Goal: Task Accomplishment & Management: Use online tool/utility

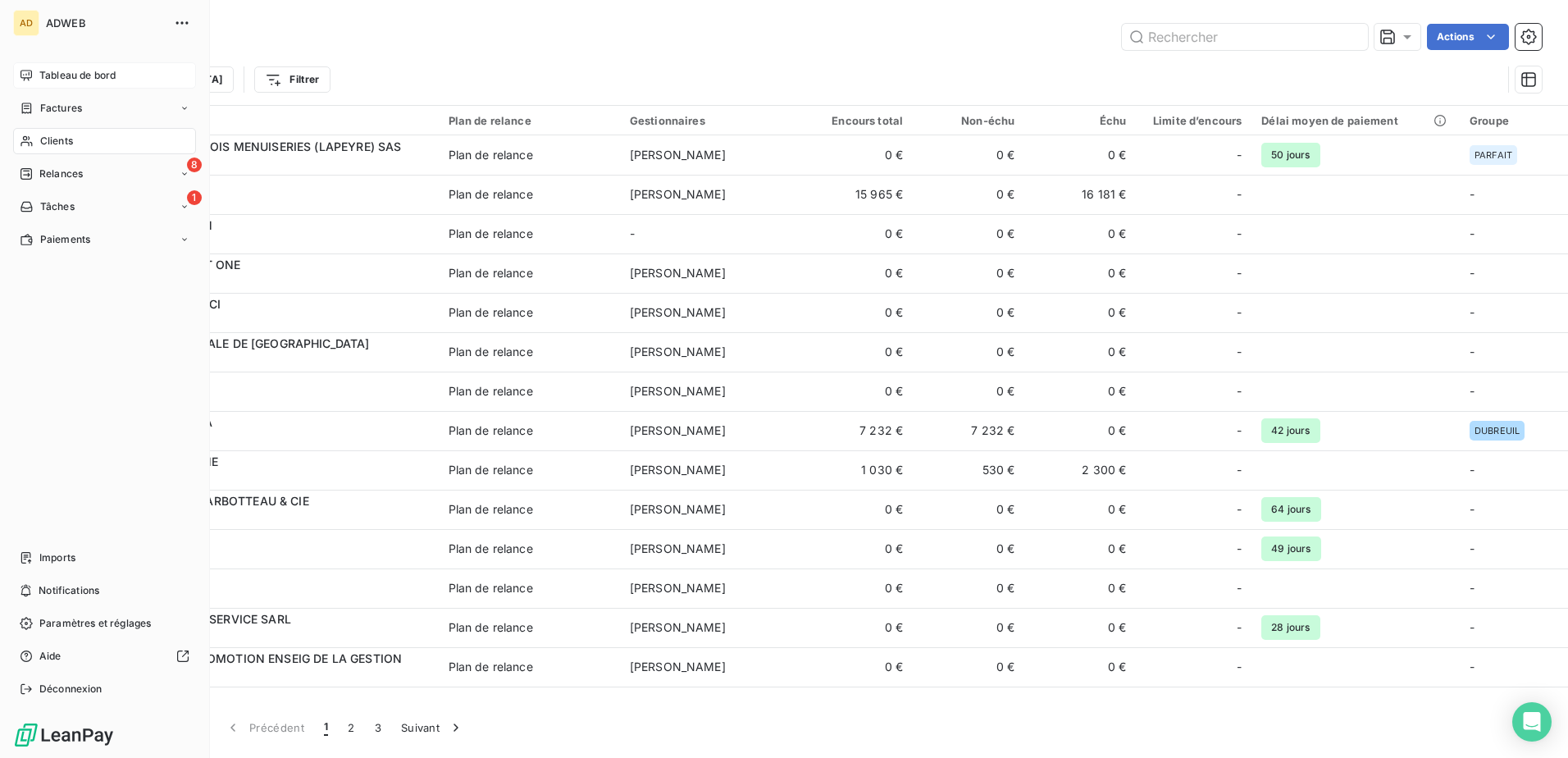
click at [84, 75] on span "Tableau de bord" at bounding box center [77, 75] width 76 height 15
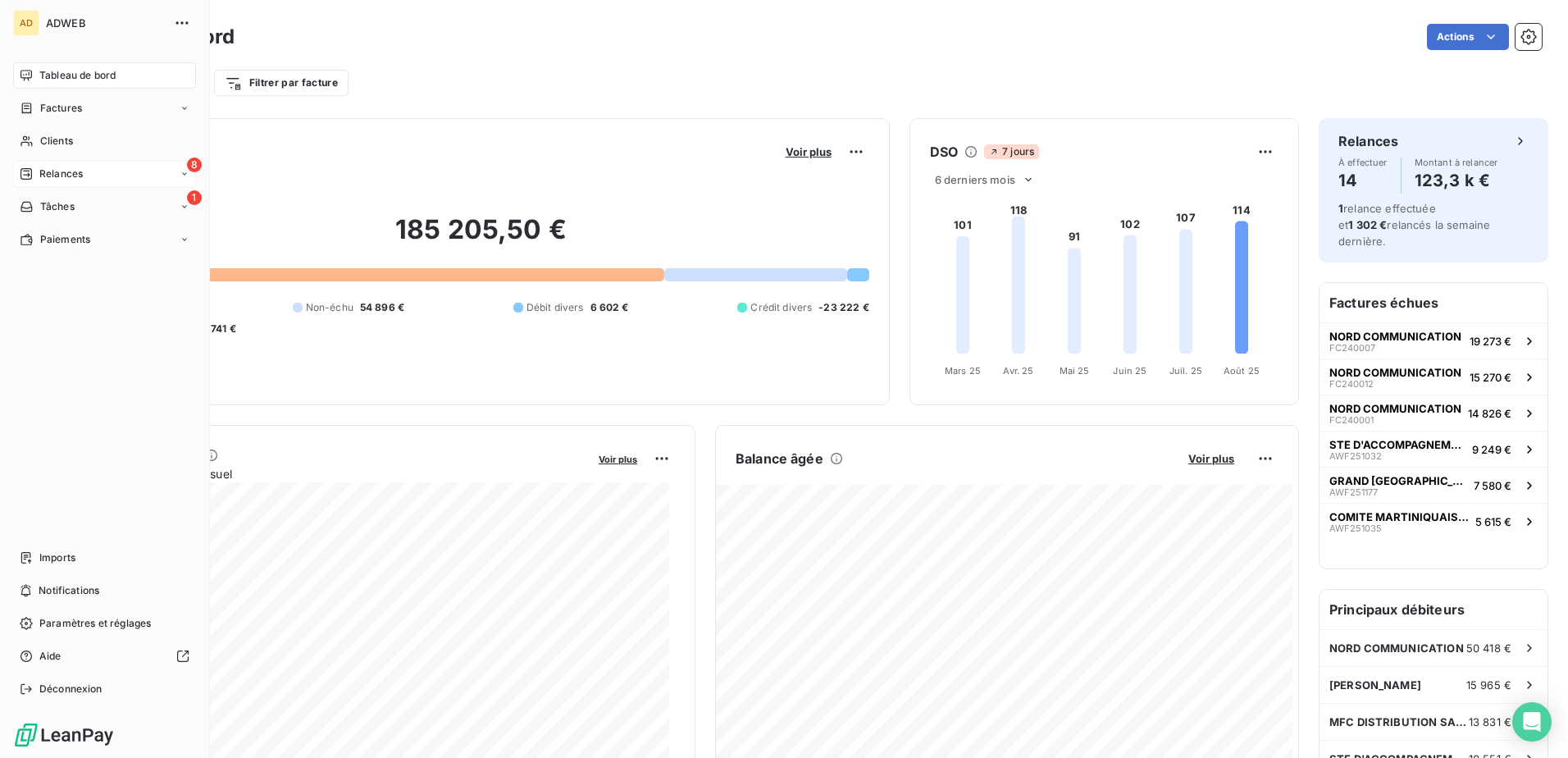
click at [79, 171] on span "Relances" at bounding box center [61, 174] width 43 height 15
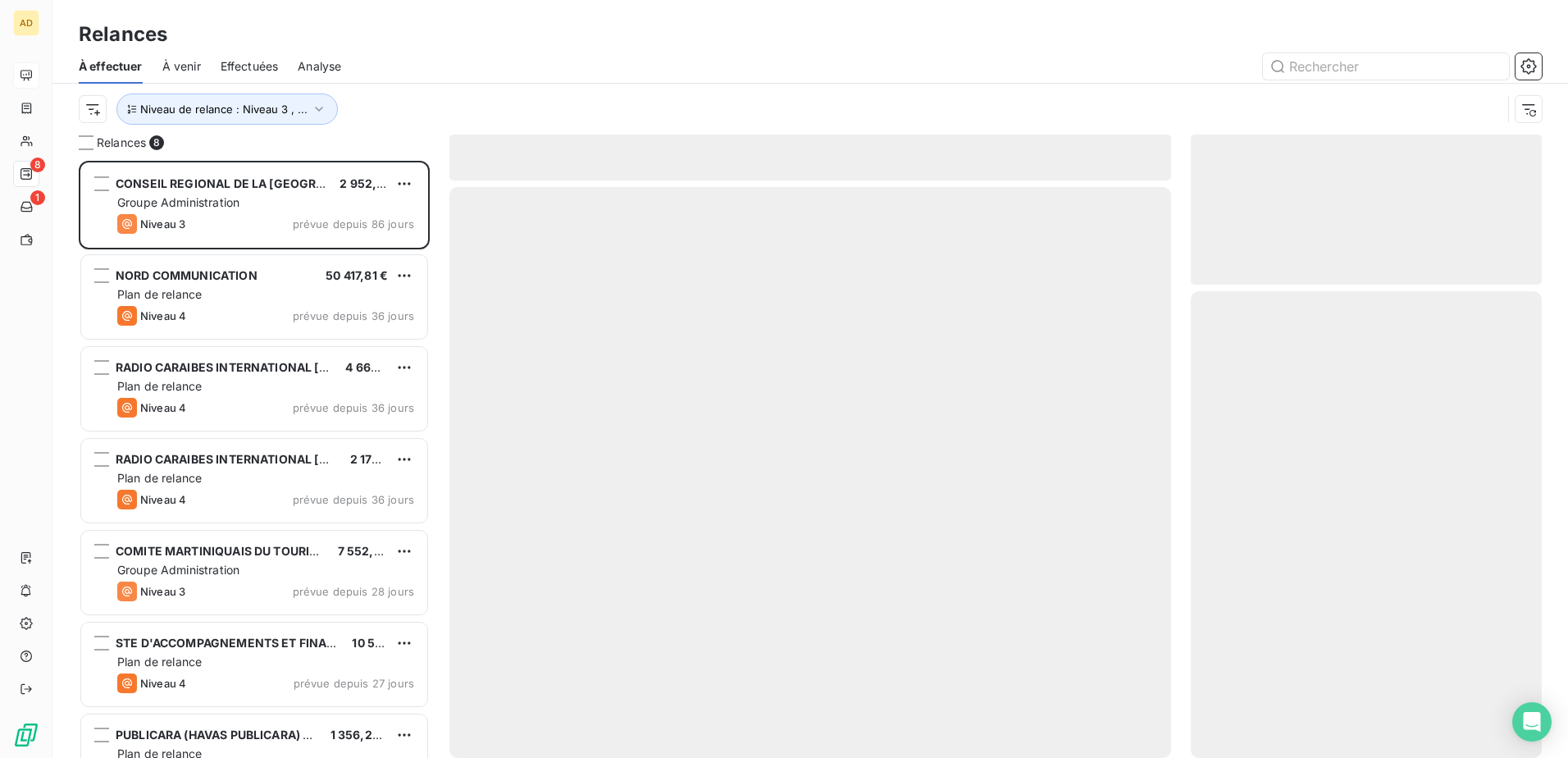
scroll to position [585, 338]
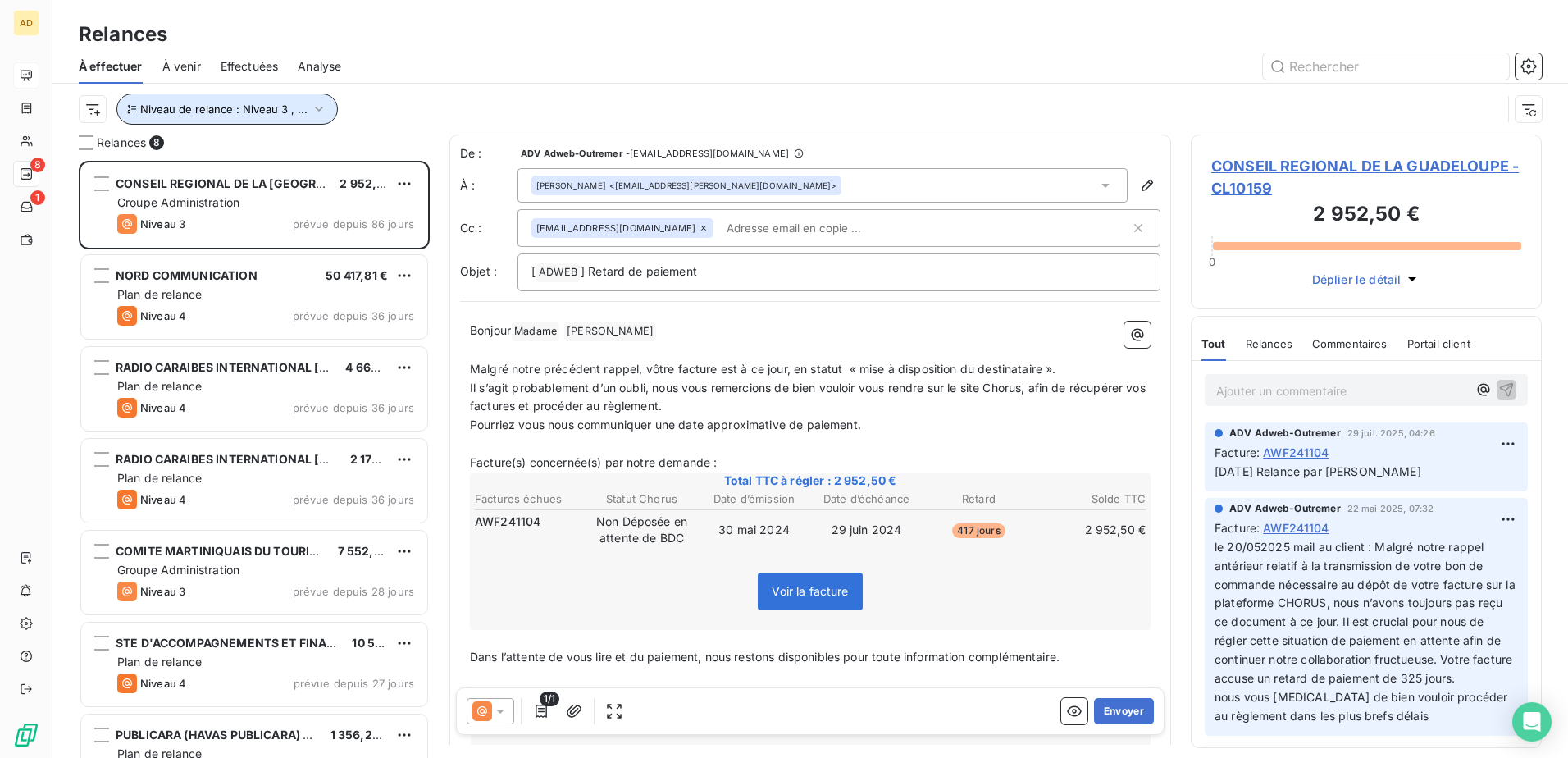
click at [312, 107] on icon "button" at bounding box center [319, 108] width 16 height 16
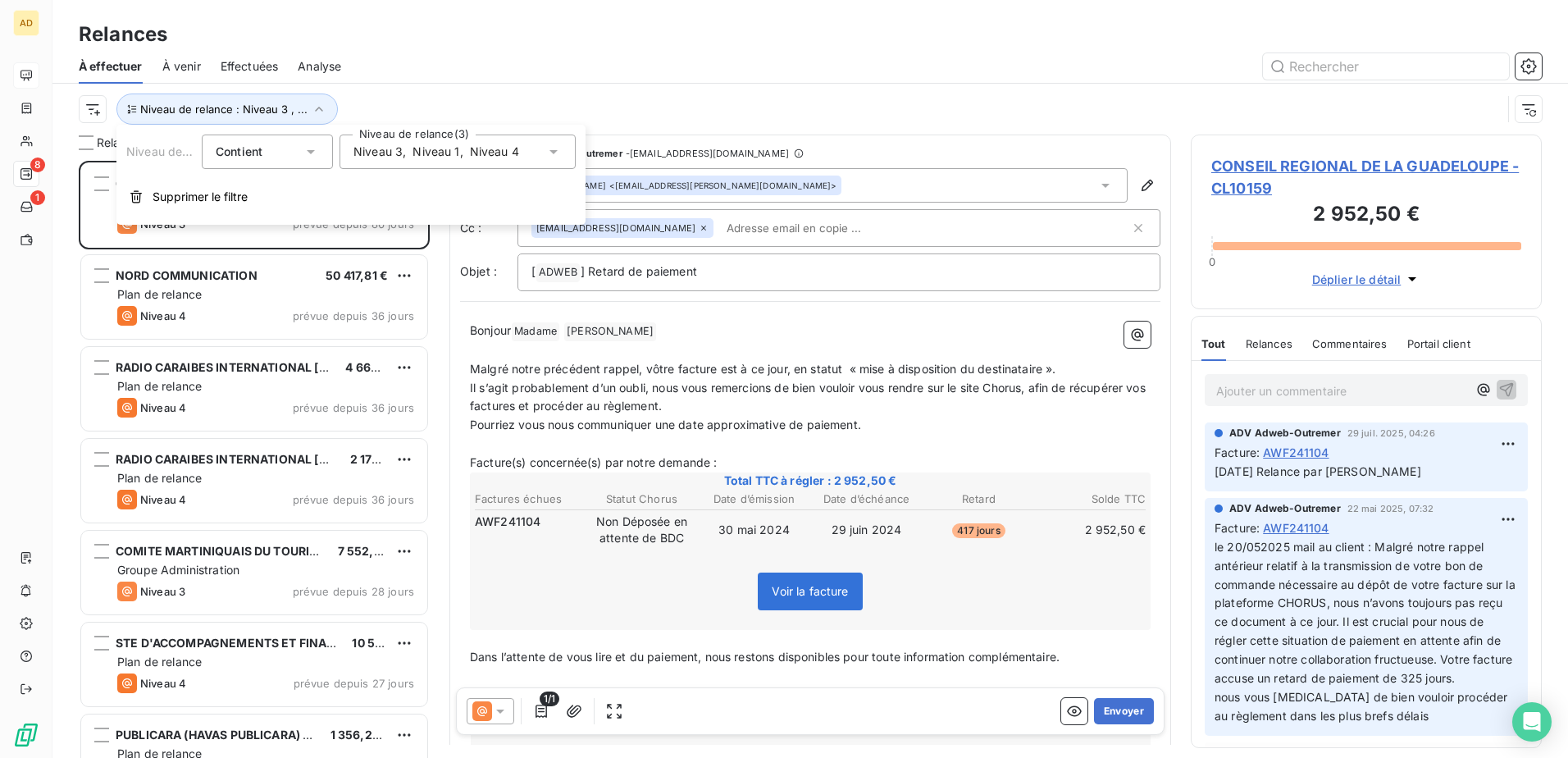
click at [550, 145] on icon at bounding box center [553, 151] width 16 height 16
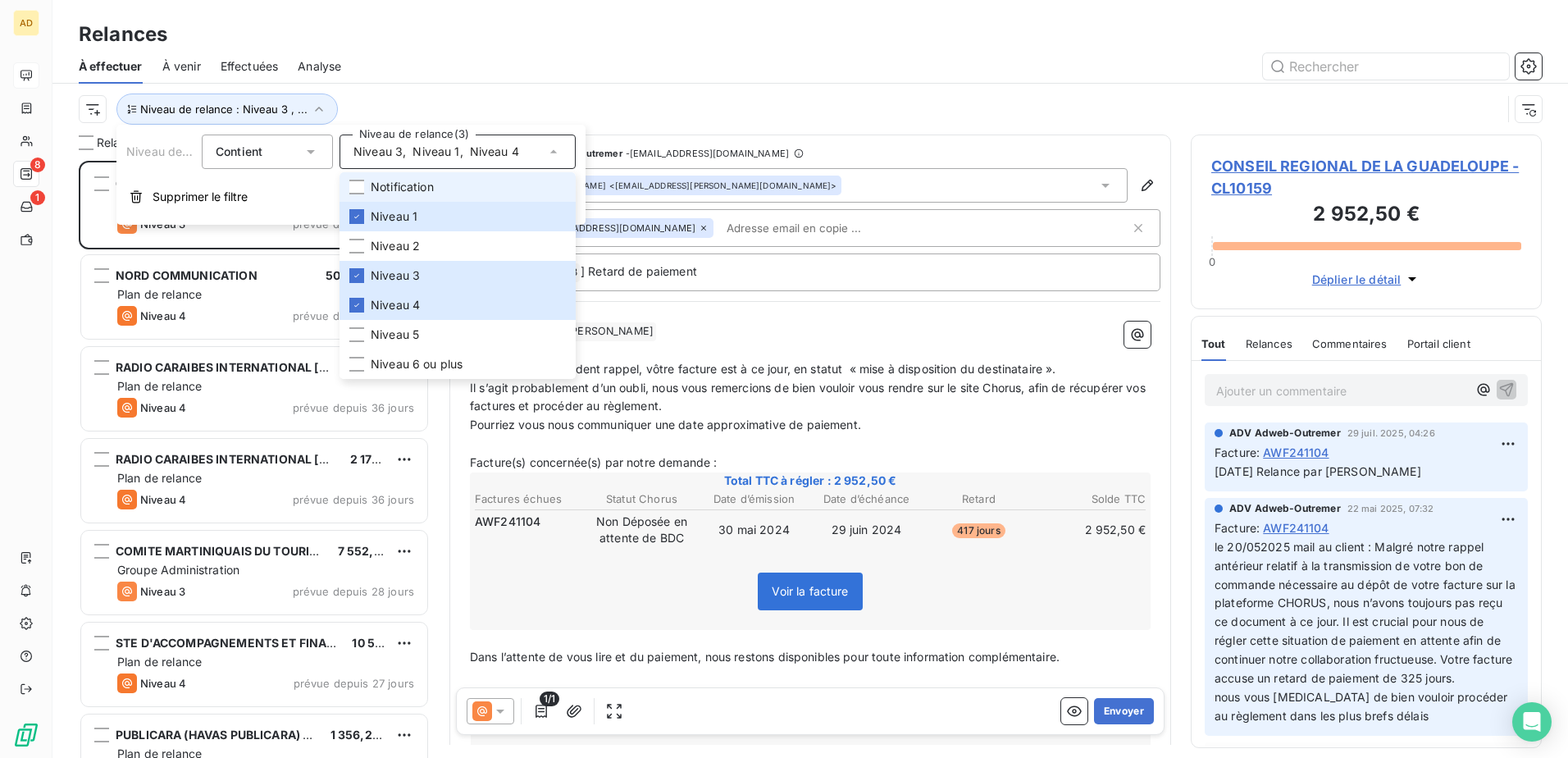
click at [353, 200] on li "Notification" at bounding box center [457, 186] width 236 height 29
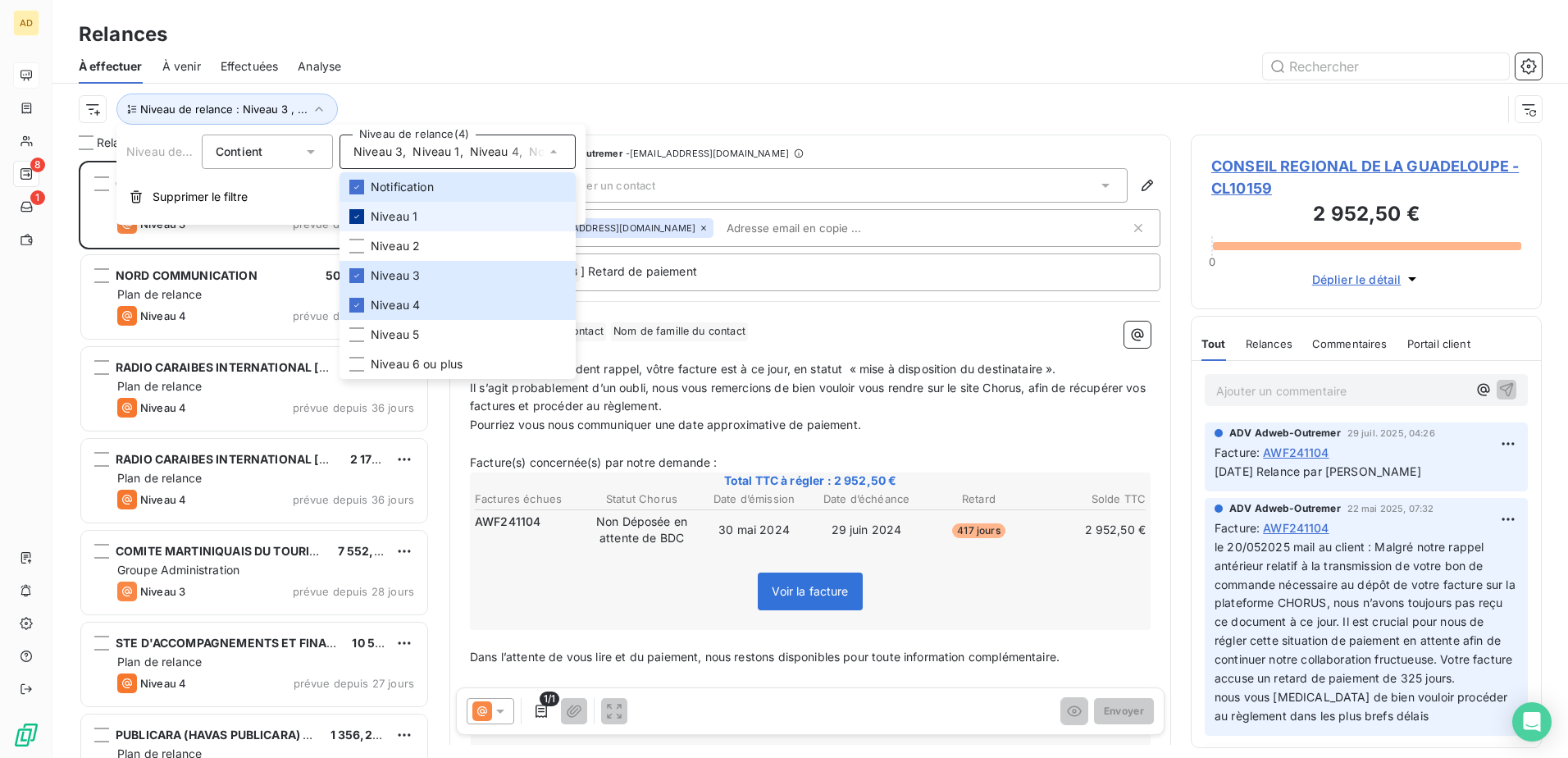
click at [356, 213] on icon at bounding box center [356, 216] width 9 height 9
click at [363, 245] on div at bounding box center [357, 246] width 15 height 15
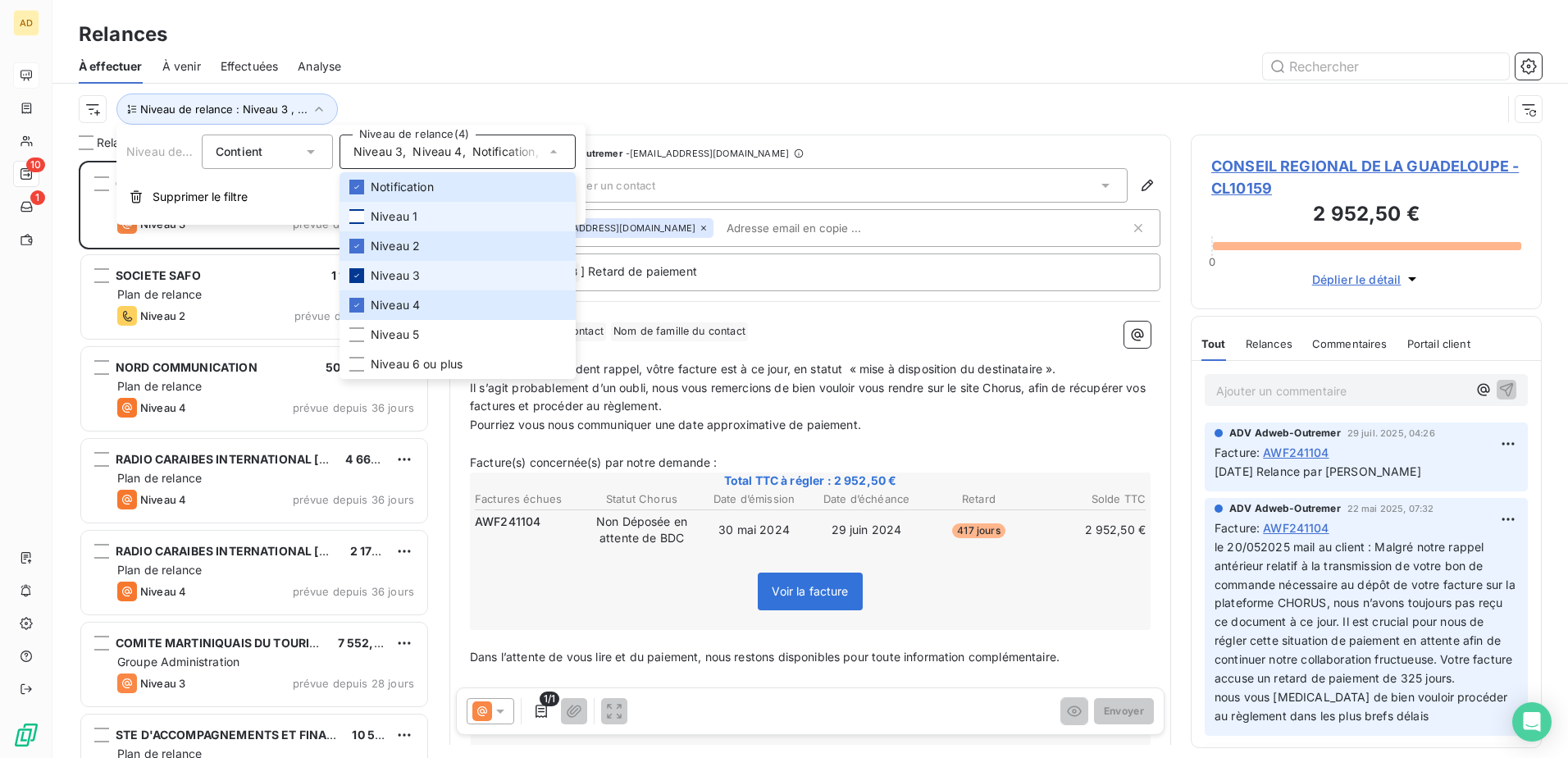
click at [354, 273] on icon at bounding box center [356, 276] width 9 height 9
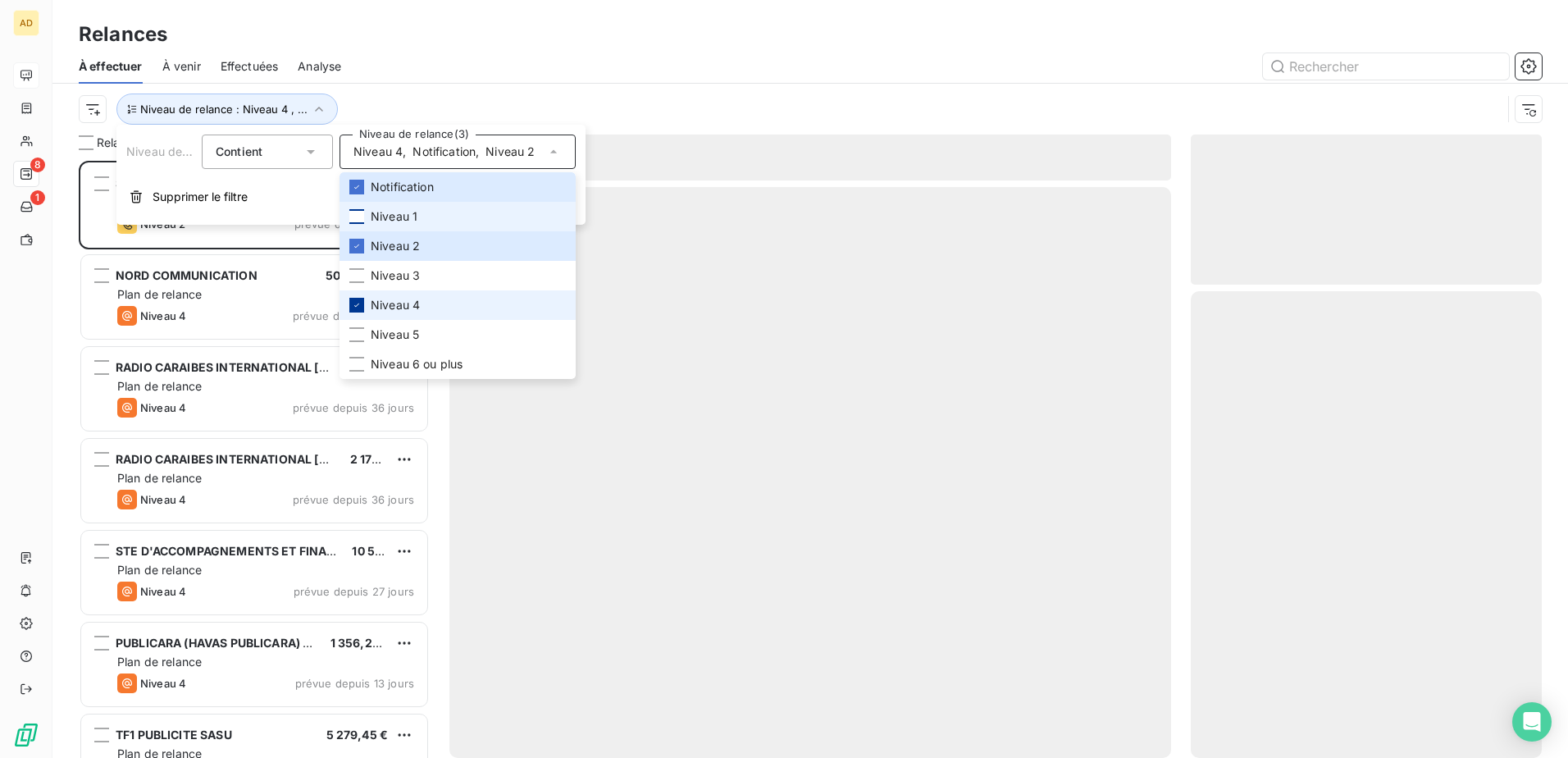
scroll to position [585, 338]
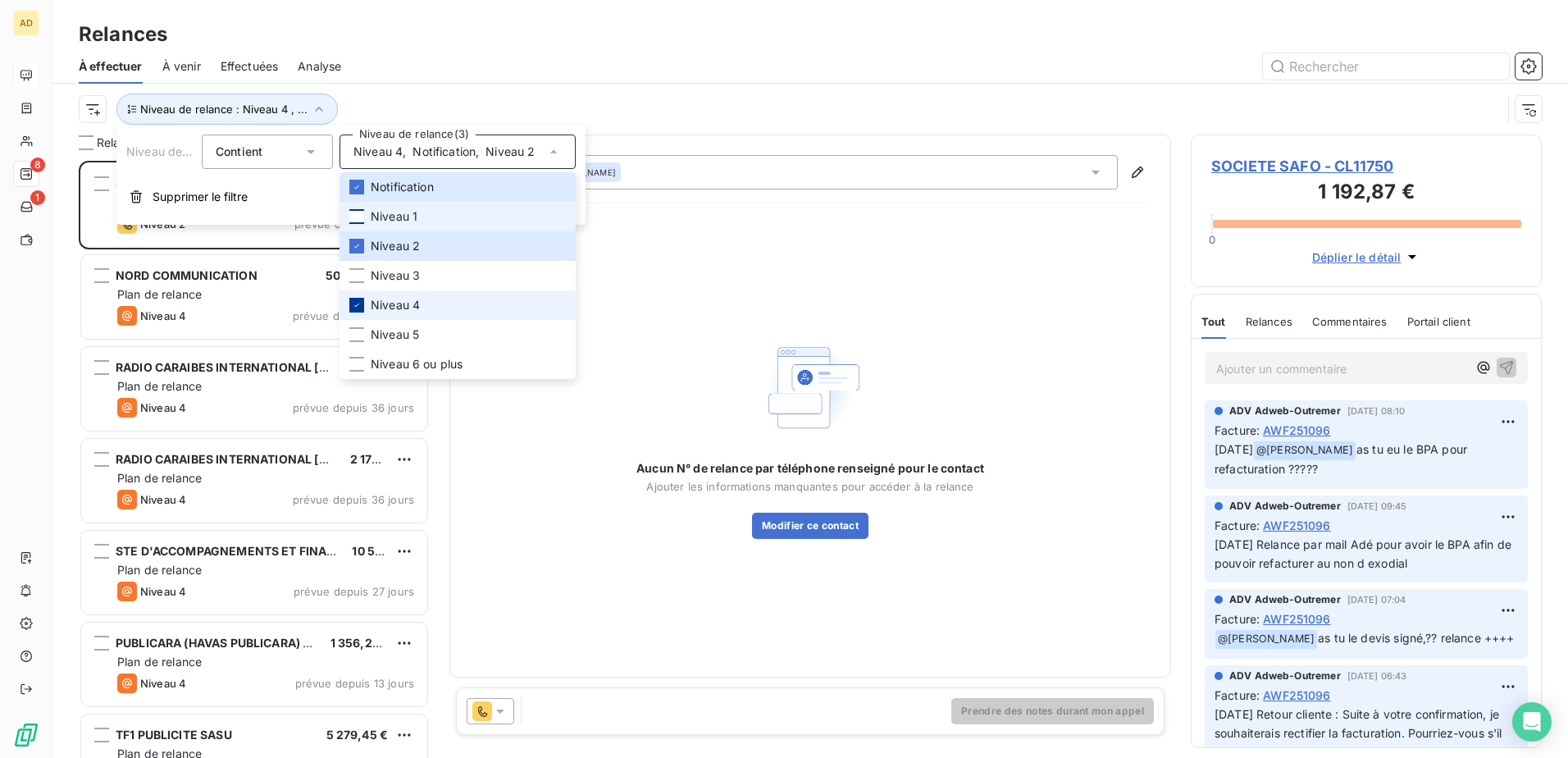
click at [363, 305] on div at bounding box center [357, 306] width 15 height 15
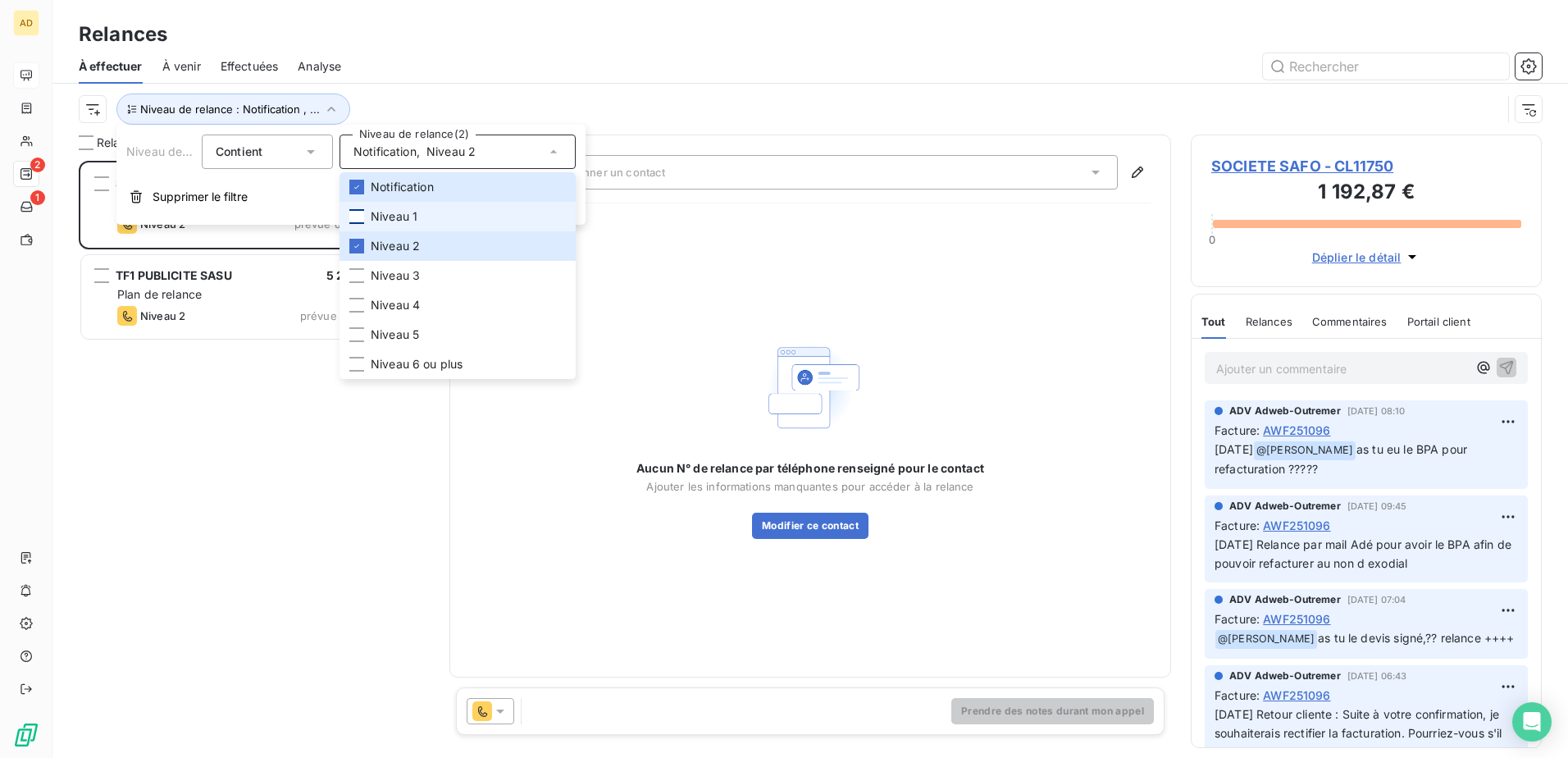
click at [530, 88] on div "Niveau de relance : Notification , ..." at bounding box center [810, 109] width 1464 height 51
